Goal: Task Accomplishment & Management: Manage account settings

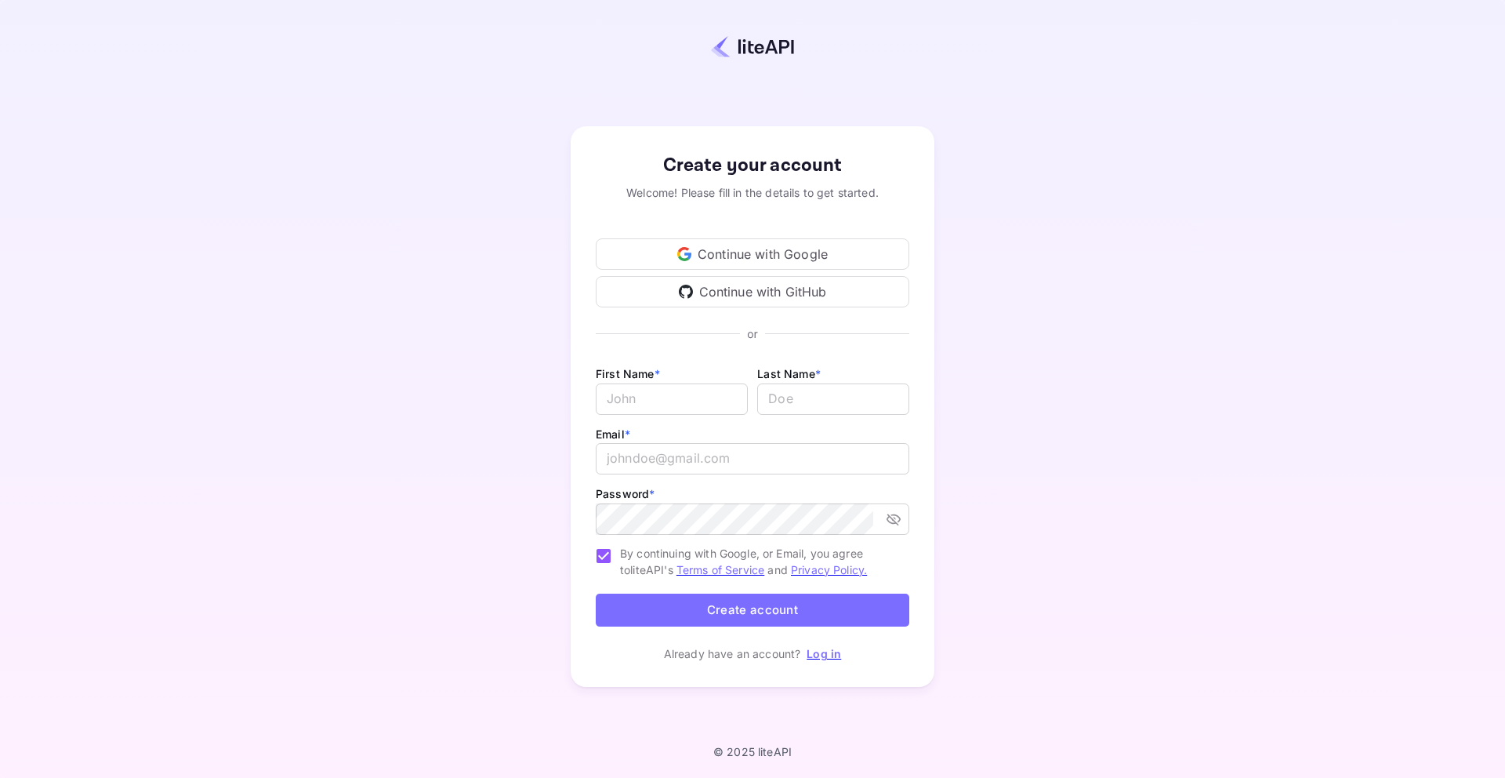
click at [791, 250] on div "Continue with Google" at bounding box center [753, 253] width 314 height 31
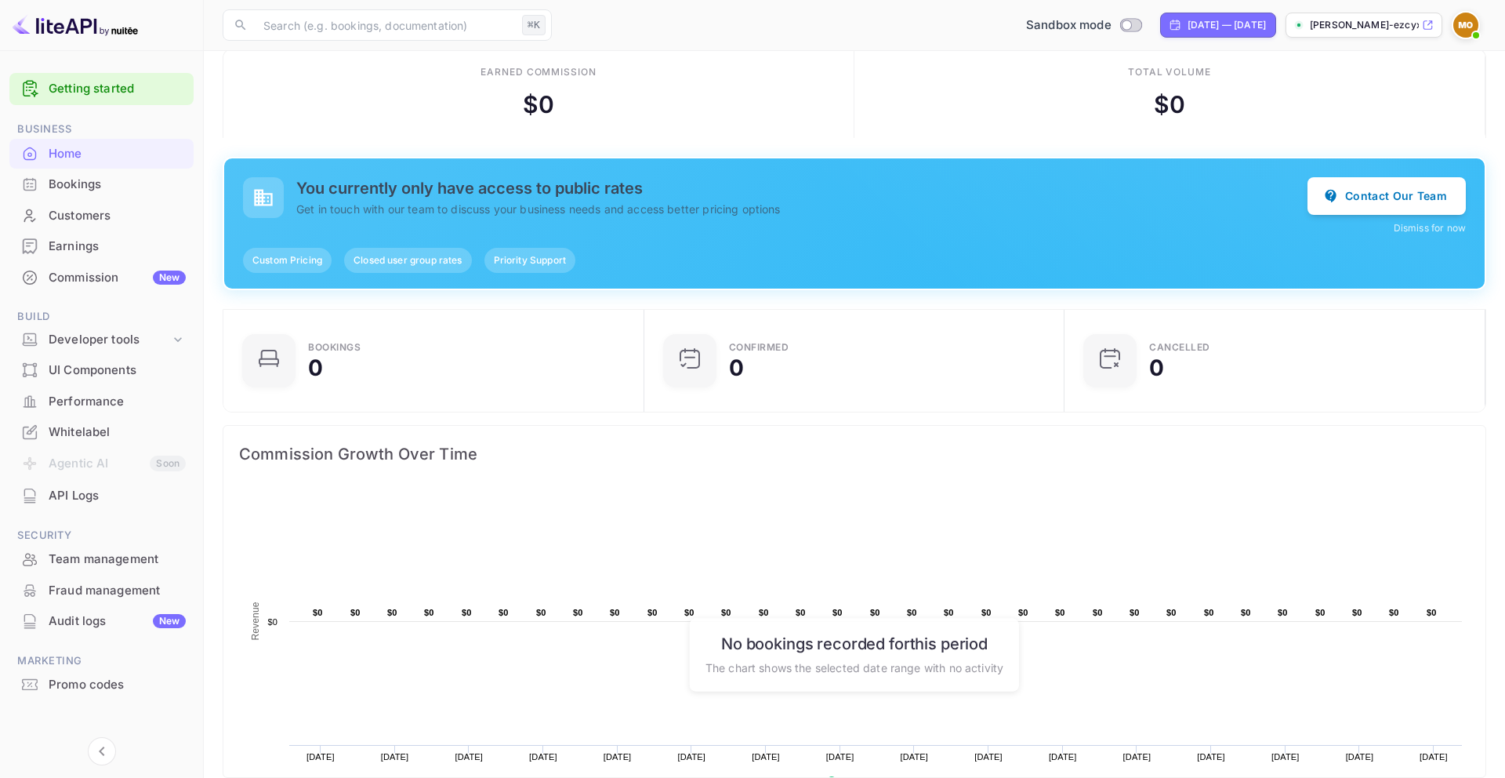
scroll to position [17, 0]
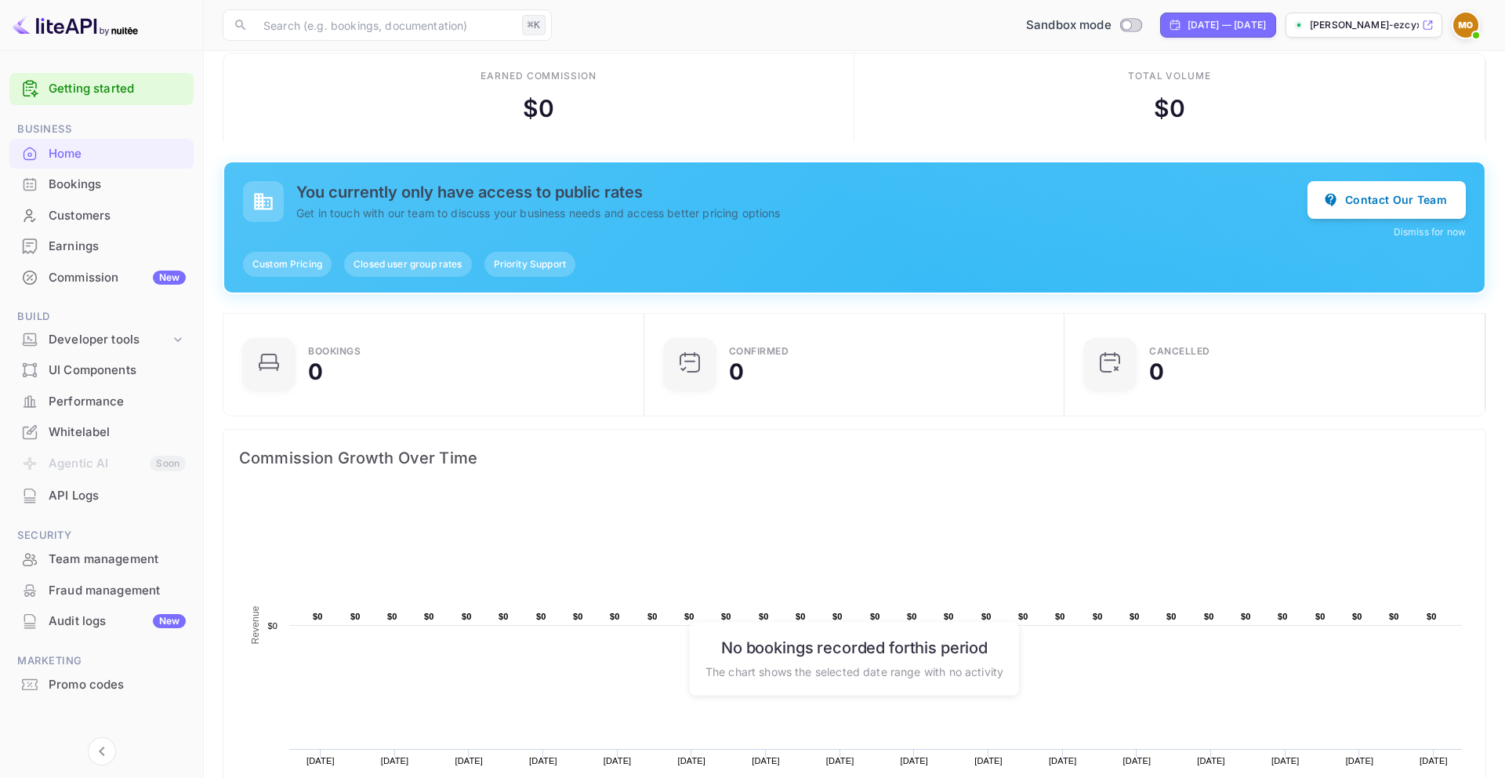
click at [289, 269] on span "Custom Pricing" at bounding box center [287, 264] width 89 height 14
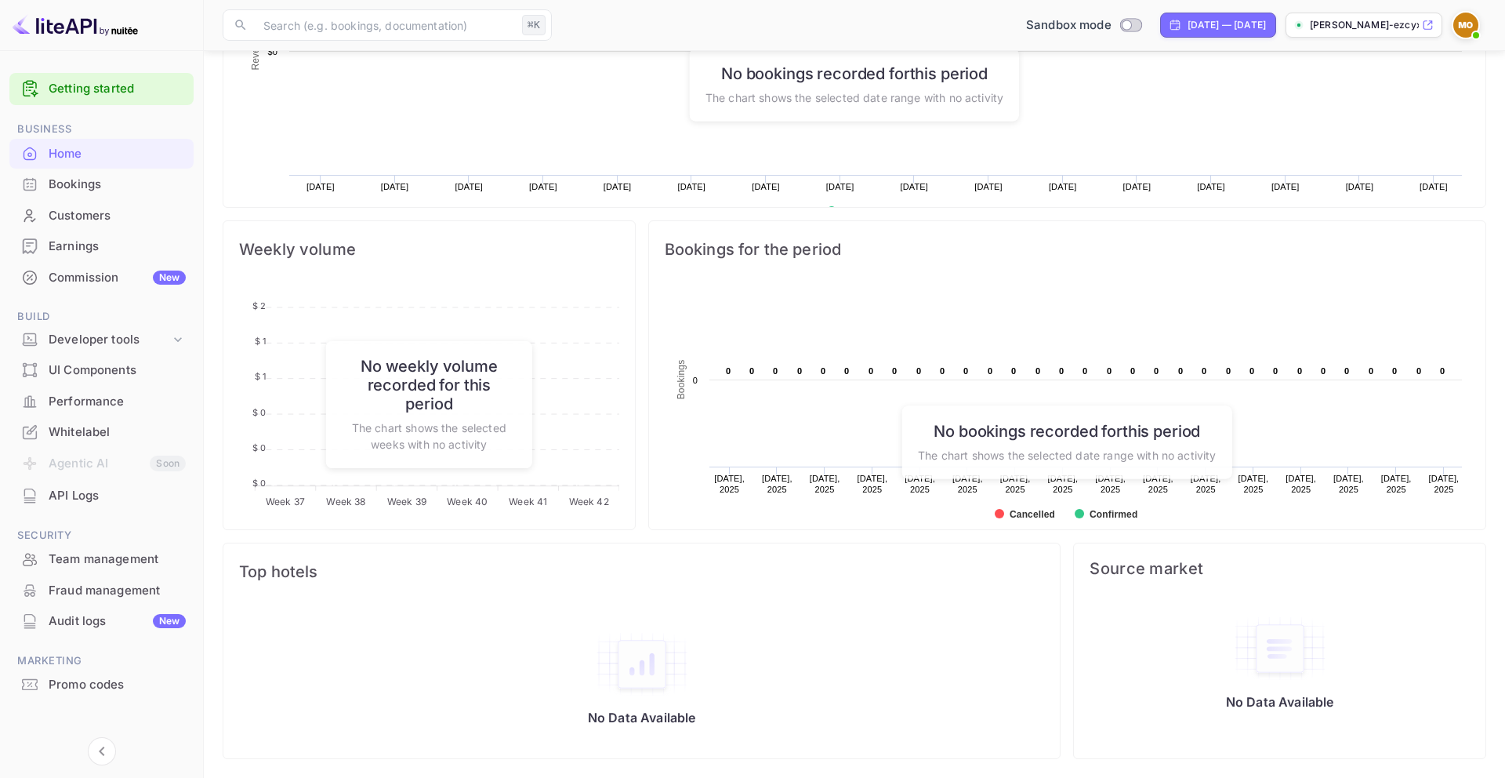
scroll to position [9, 0]
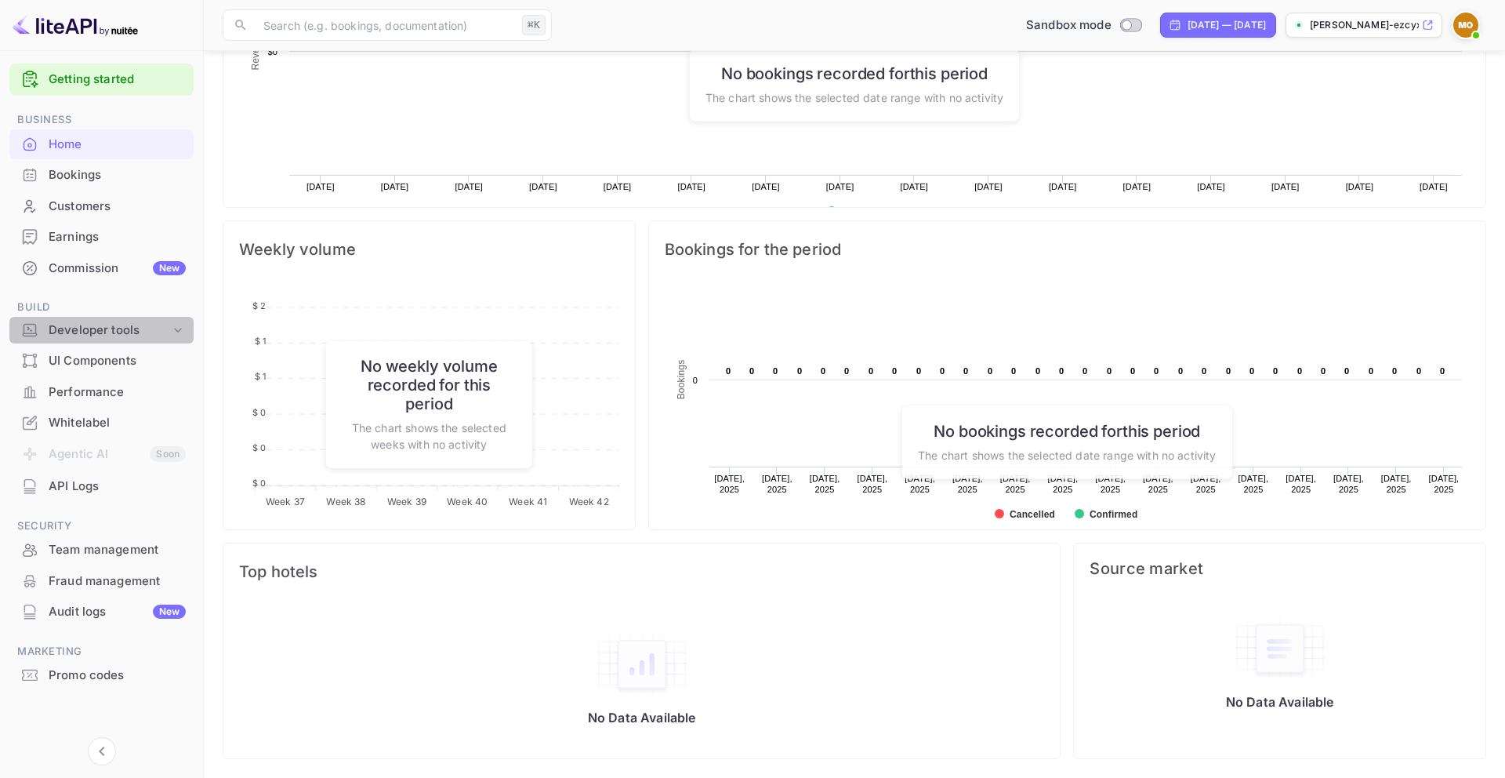
click at [143, 324] on div "Developer tools" at bounding box center [110, 330] width 122 height 18
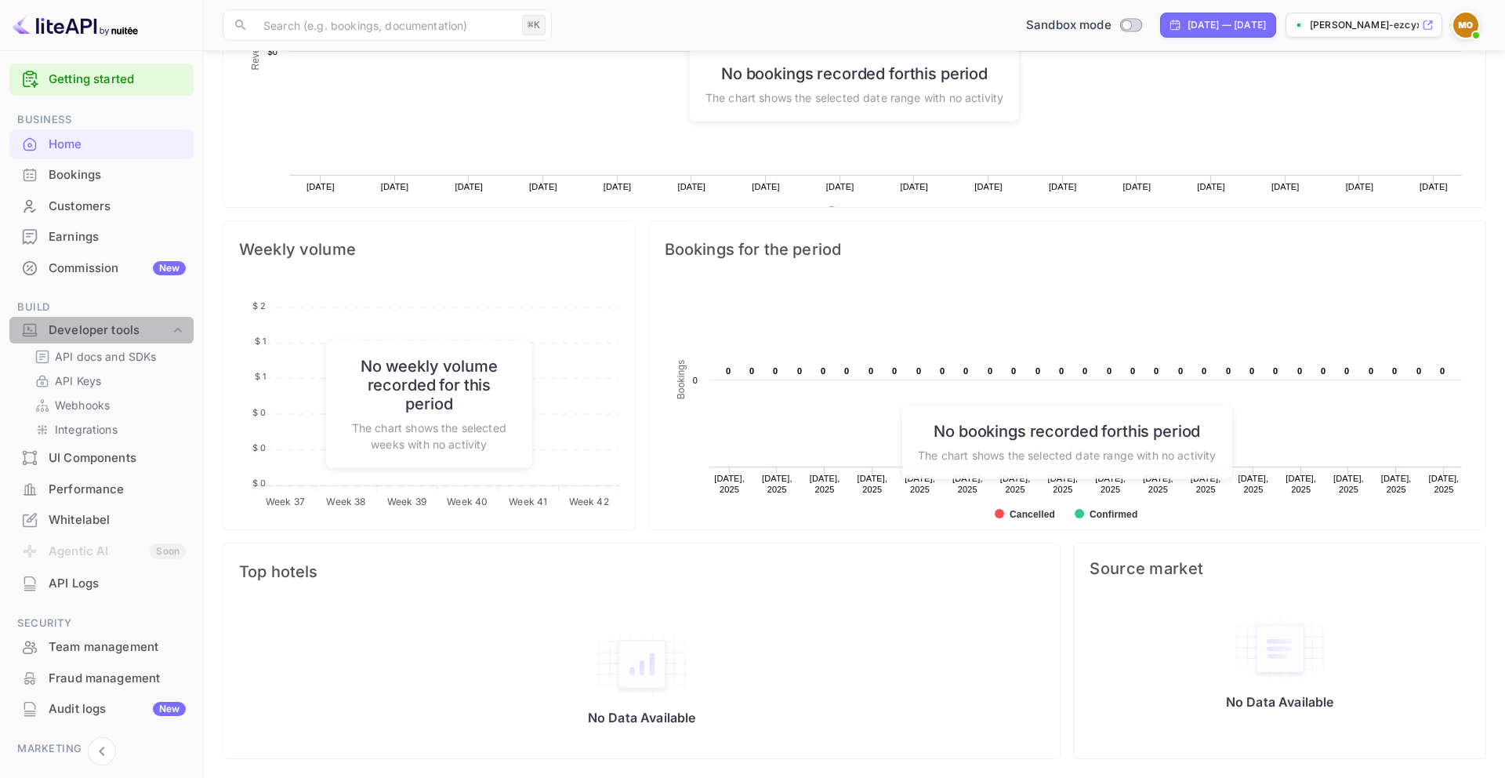
click at [146, 325] on div "Developer tools" at bounding box center [110, 330] width 122 height 18
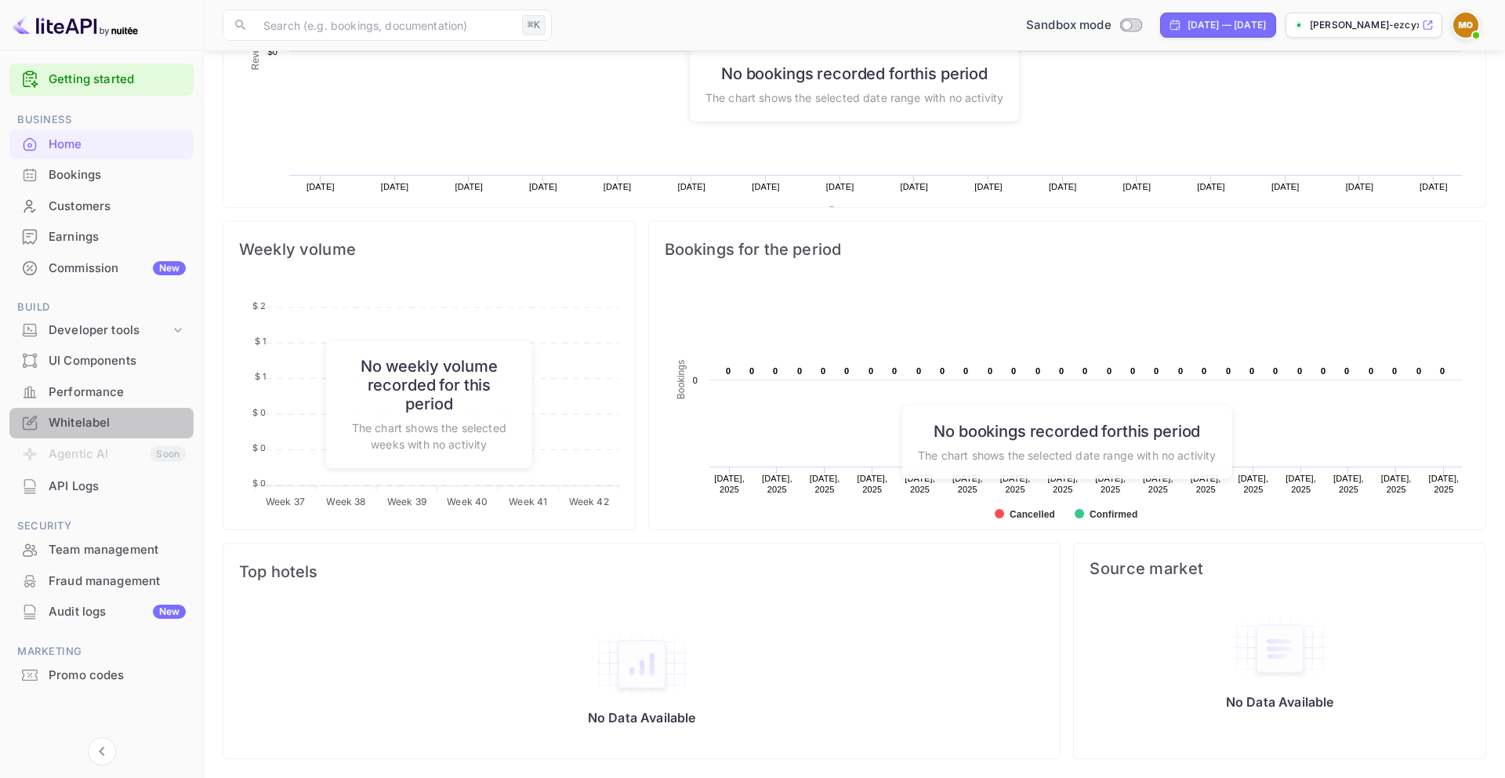
click at [99, 419] on div "Whitelabel" at bounding box center [117, 423] width 137 height 18
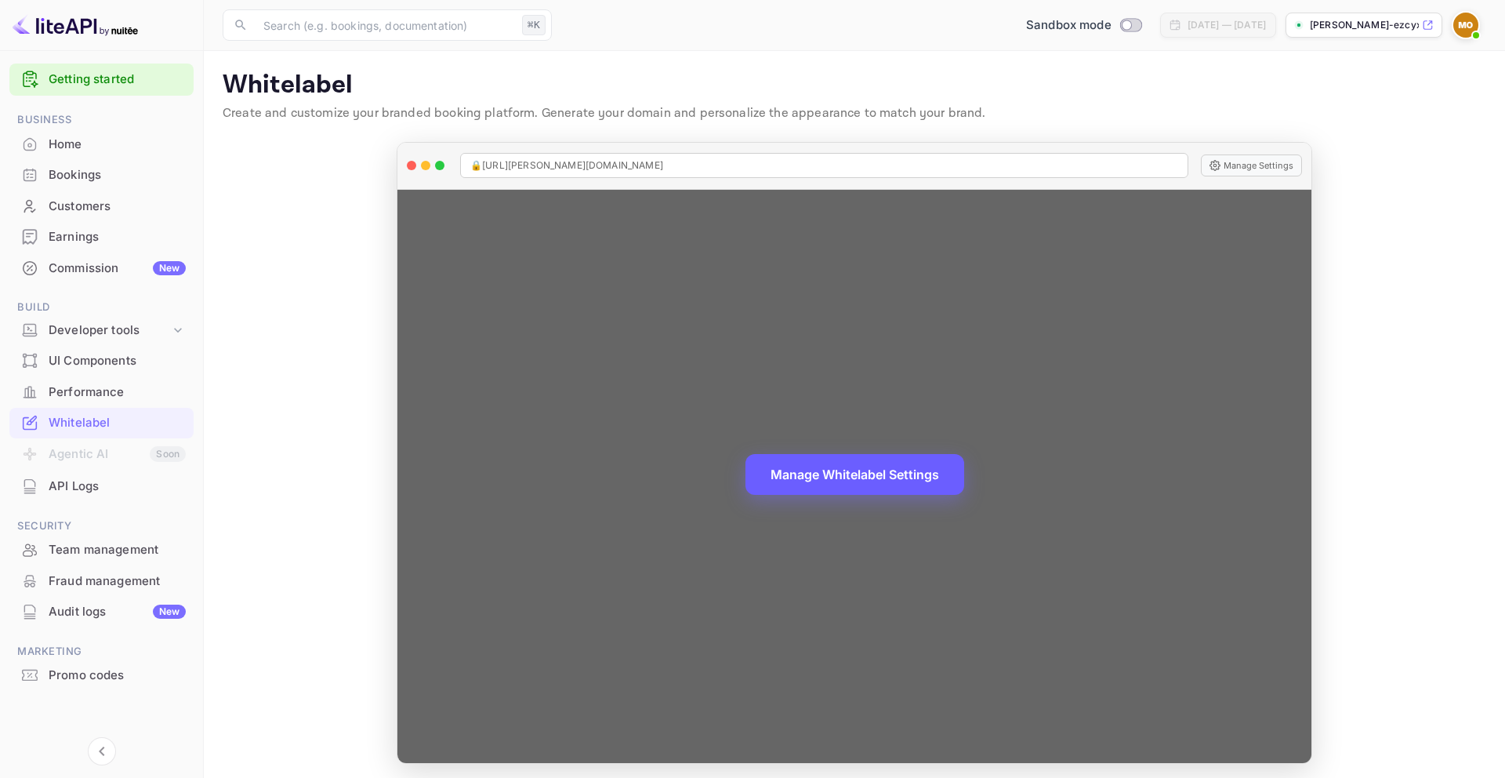
click at [801, 466] on button "Manage Whitelabel Settings" at bounding box center [855, 474] width 219 height 41
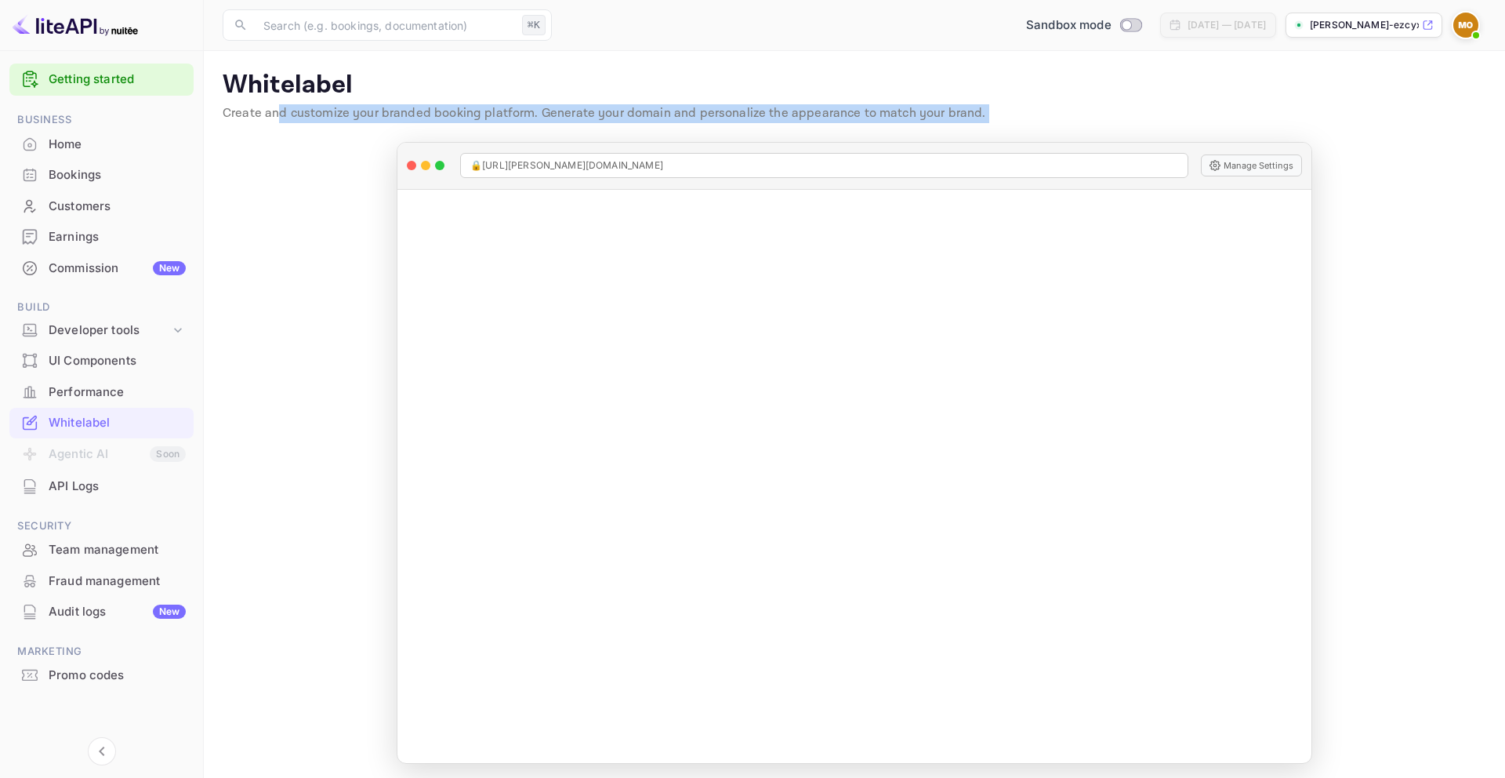
drag, startPoint x: 456, startPoint y: 154, endPoint x: 281, endPoint y: 114, distance: 179.5
click at [280, 114] on main "Signing in with google... Whitelabel Create and customize your branded booking …" at bounding box center [855, 417] width 1302 height 732
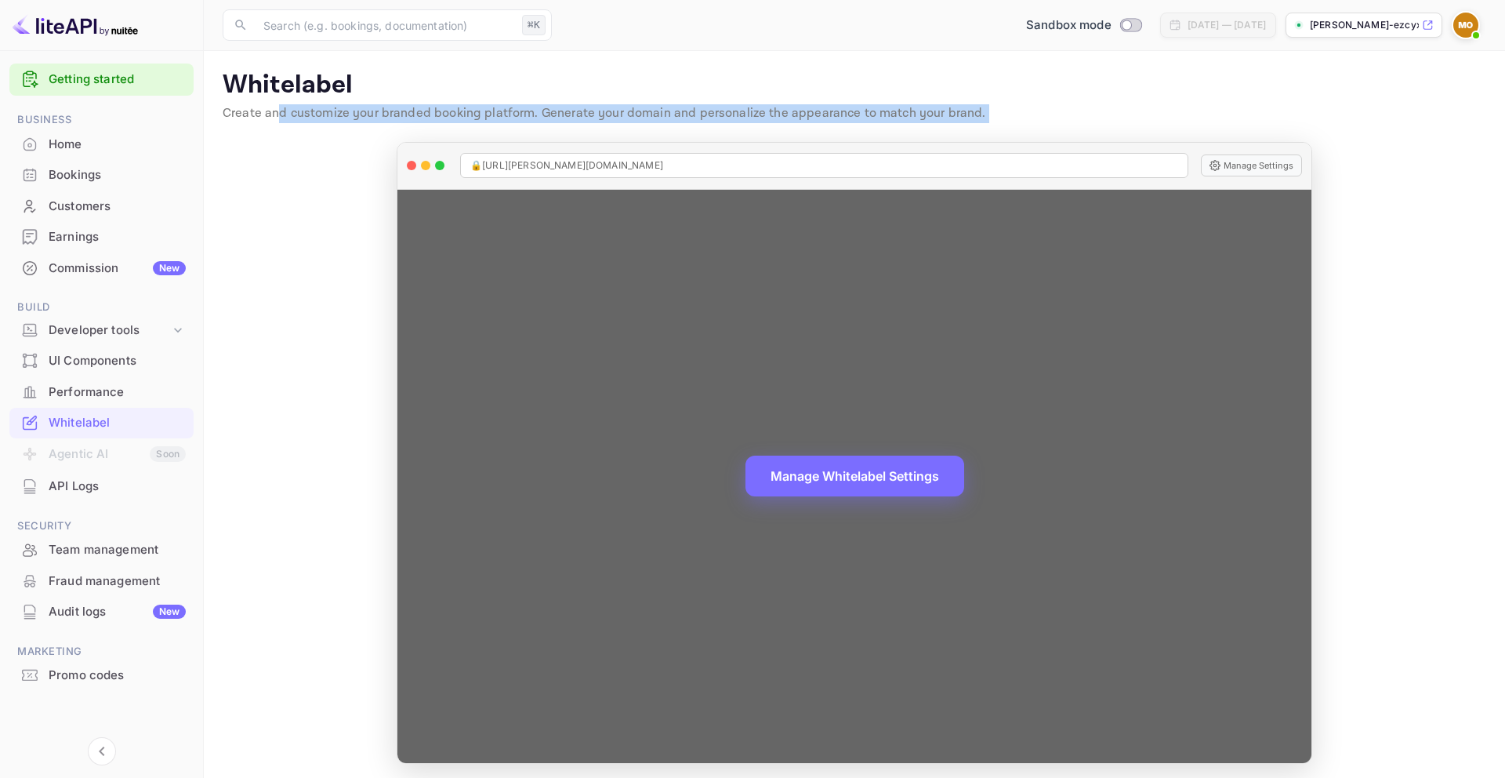
scroll to position [5, 0]
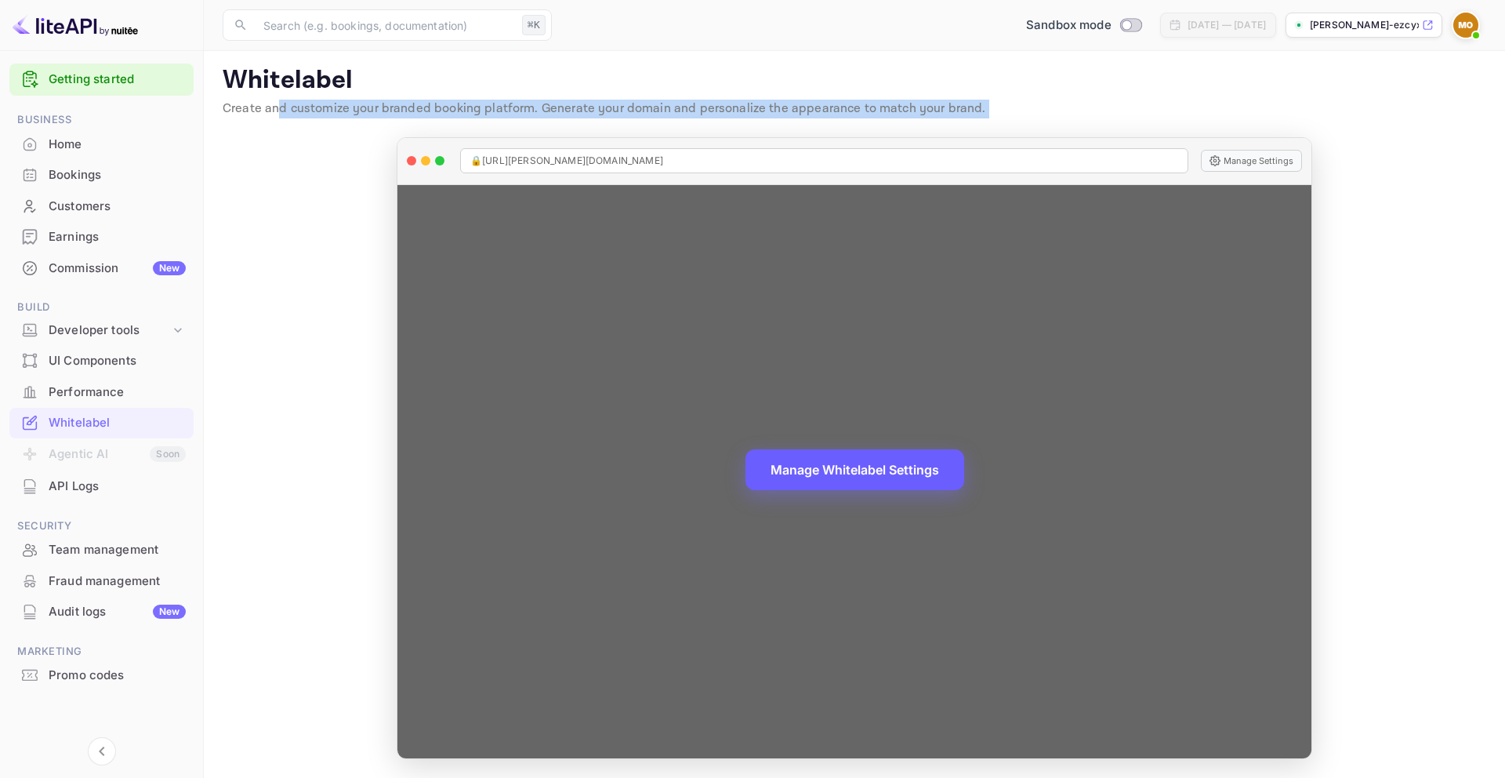
click at [866, 462] on button "Manage Whitelabel Settings" at bounding box center [855, 469] width 219 height 41
